Goal: Task Accomplishment & Management: Use online tool/utility

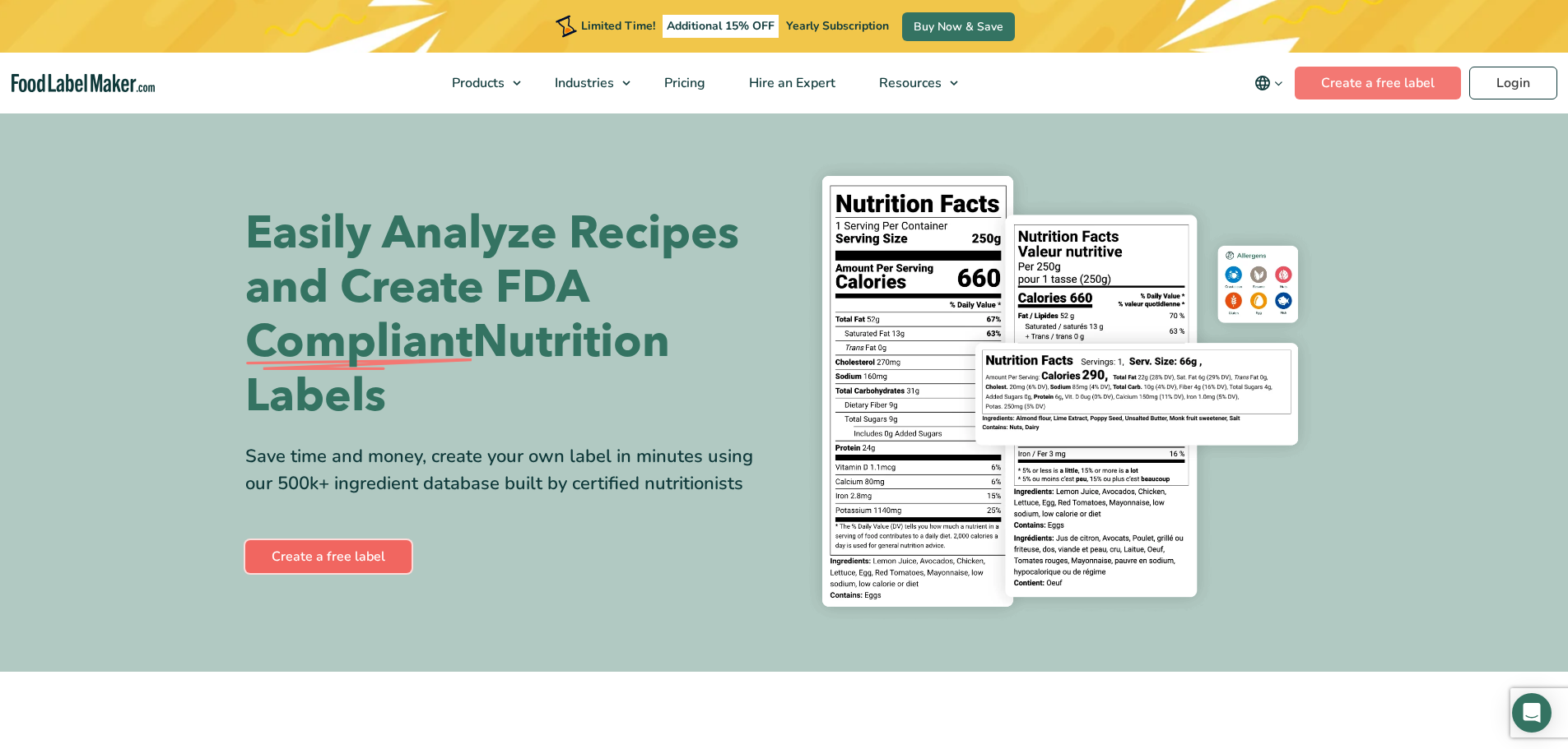
click at [336, 553] on link "Create a free label" at bounding box center [328, 556] width 166 height 32
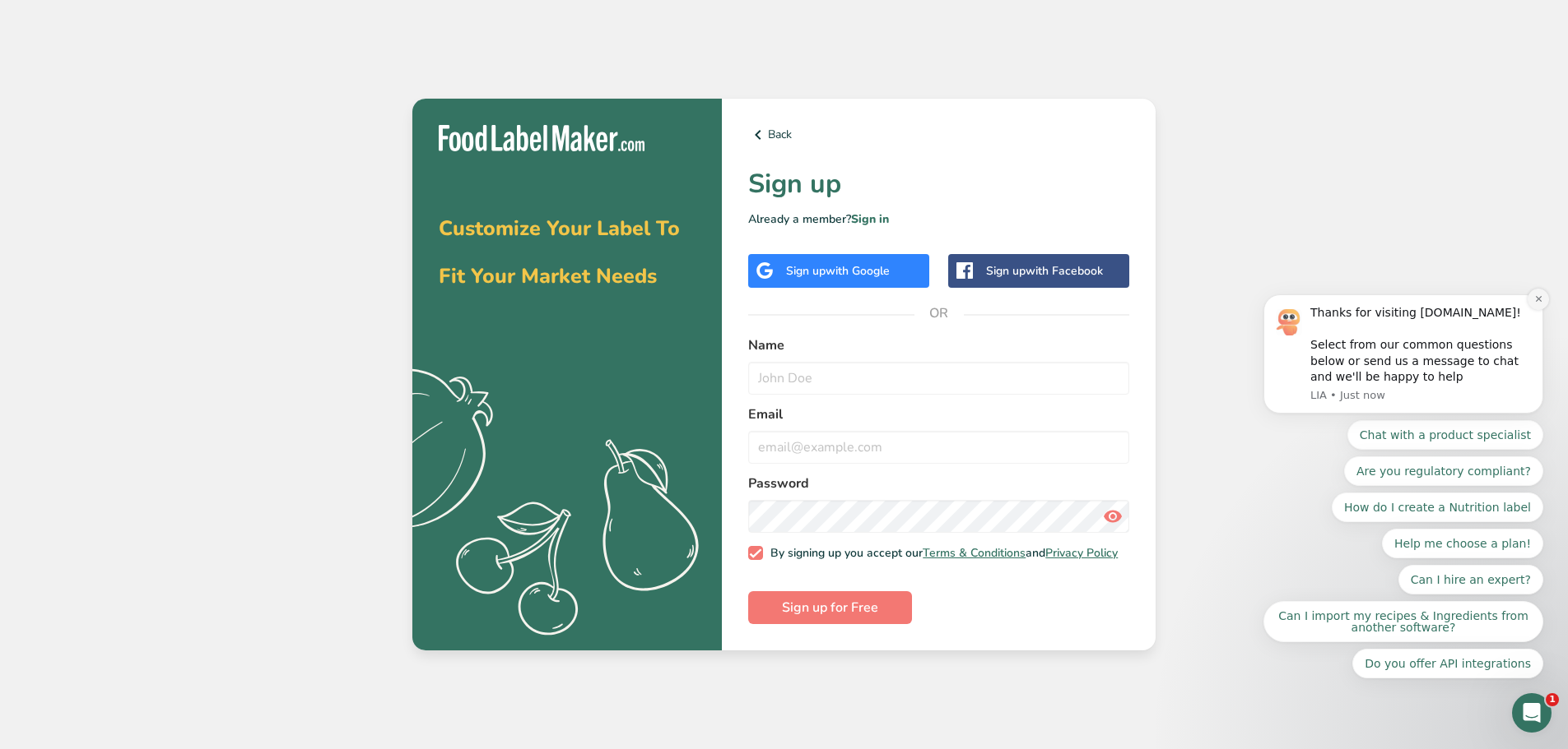
click at [1536, 303] on icon "Dismiss notification" at bounding box center [1537, 299] width 9 height 9
